Goal: Complete application form: Complete application form

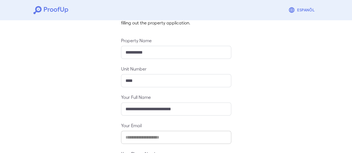
scroll to position [98, 0]
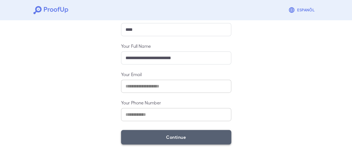
click at [180, 137] on button "Continue" at bounding box center [176, 137] width 110 height 14
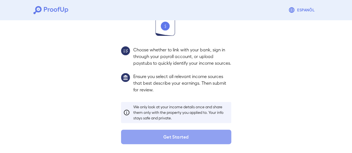
click at [180, 137] on button "Get Started" at bounding box center [176, 137] width 110 height 14
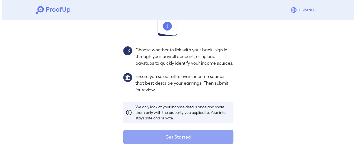
scroll to position [59, 0]
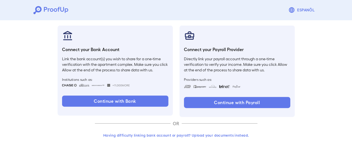
click at [211, 134] on button "Having difficulty linking bank account or payroll? Upload your documents instea…" at bounding box center [176, 135] width 162 height 10
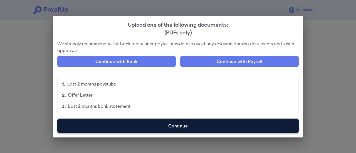
click at [168, 124] on label "Continue" at bounding box center [177, 126] width 241 height 14
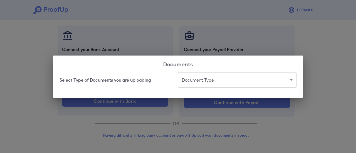
click at [218, 84] on body "Espanõl Go back How Would You Like to Verify Your Income? There are multiple wa…" at bounding box center [178, 47] width 356 height 212
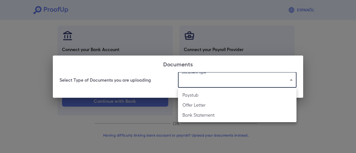
click at [216, 115] on li "Bank Statement" at bounding box center [237, 115] width 118 height 10
type input "**********"
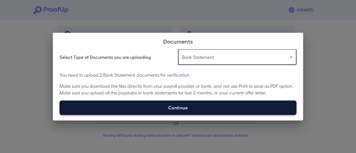
click at [200, 109] on label "Continue" at bounding box center [177, 108] width 237 height 14
click at [60, 115] on input "Continue" at bounding box center [59, 115] width 0 height 0
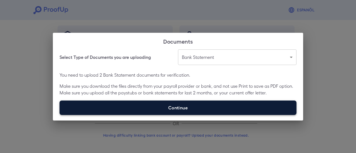
type input "**********"
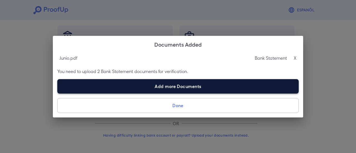
click at [154, 89] on label "Add more Documents" at bounding box center [177, 86] width 241 height 14
click at [58, 93] on input "Add more Documents" at bounding box center [57, 93] width 0 height 0
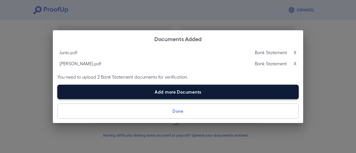
click at [125, 88] on label "Add more Documents" at bounding box center [177, 92] width 241 height 14
click at [58, 99] on input "Add more Documents" at bounding box center [57, 99] width 0 height 0
type input "**********"
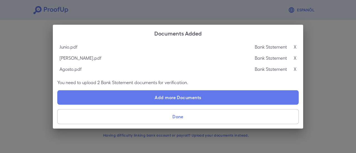
click at [200, 115] on button "Done" at bounding box center [177, 116] width 241 height 15
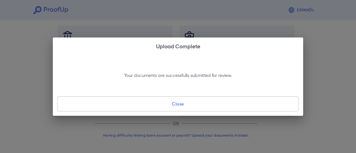
click at [215, 107] on button "Close" at bounding box center [177, 103] width 241 height 15
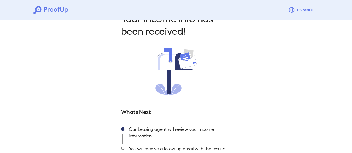
scroll to position [60, 0]
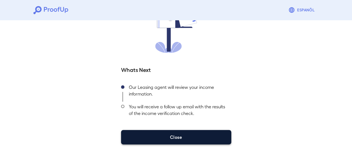
click at [184, 135] on button "Close" at bounding box center [176, 137] width 110 height 14
click at [195, 137] on button "Close" at bounding box center [176, 137] width 110 height 14
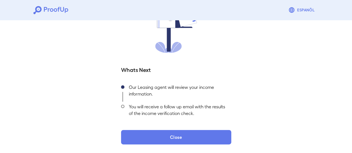
scroll to position [0, 0]
